Goal: Find contact information: Find contact information

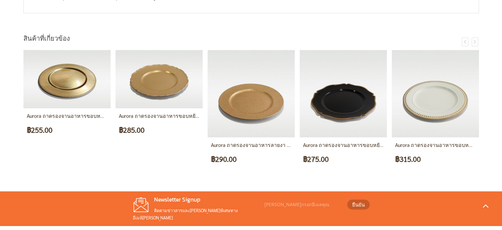
scroll to position [526, 0]
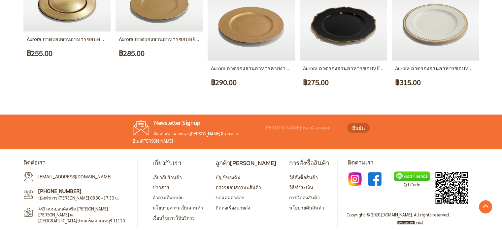
click at [32, 159] on h4 "ติดต่อเรา" at bounding box center [77, 162] width 109 height 7
click at [168, 174] on link "เกี่ยวกับร้านค้า" at bounding box center [167, 177] width 29 height 6
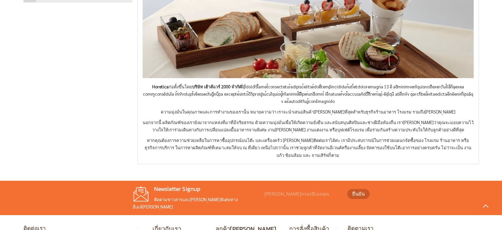
scroll to position [165, 0]
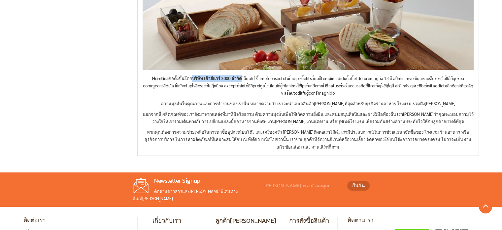
drag, startPoint x: 182, startPoint y: 79, endPoint x: 229, endPoint y: 77, distance: 46.3
click at [229, 77] on strong "บริษัท เฮ้าส์แวร์ 2000 จำกัด" at bounding box center [217, 78] width 50 height 6
copy strong "บริษัท เฮ้าส์แวร์ 2000 จำกัด"
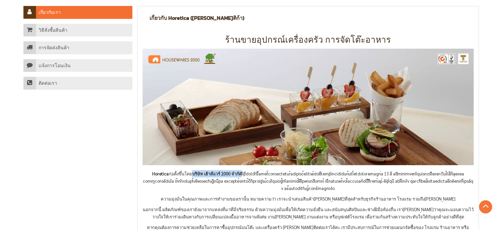
scroll to position [0, 0]
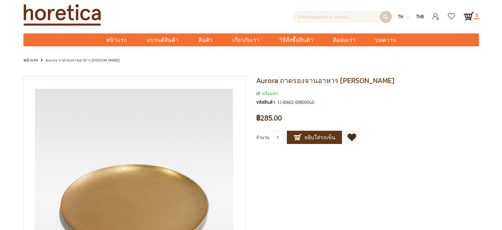
click at [401, 107] on div "พร้อมส่ง รหัสสินค้า 1140602-008000GD" at bounding box center [367, 99] width 223 height 19
